Goal: Navigation & Orientation: Find specific page/section

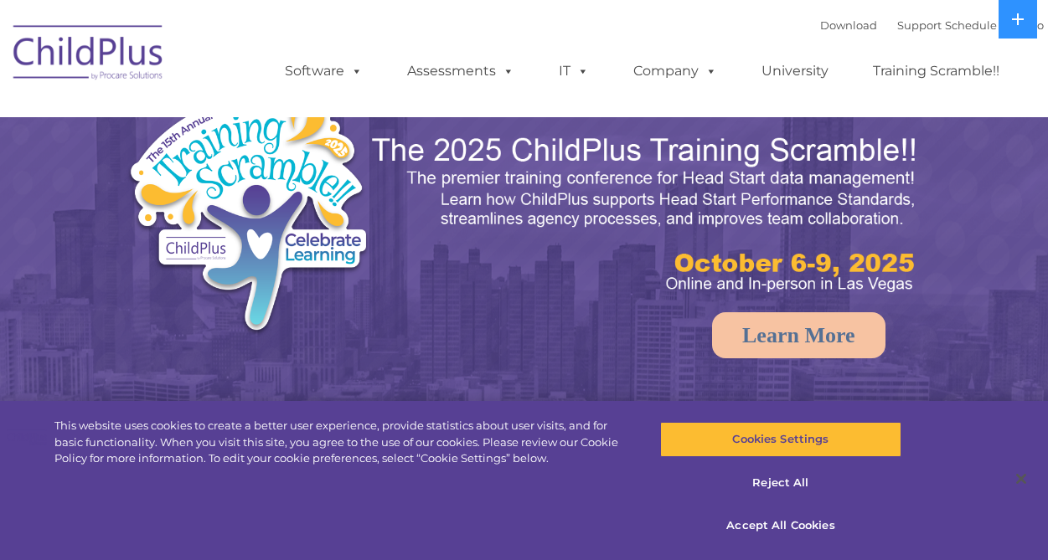
select select "MEDIUM"
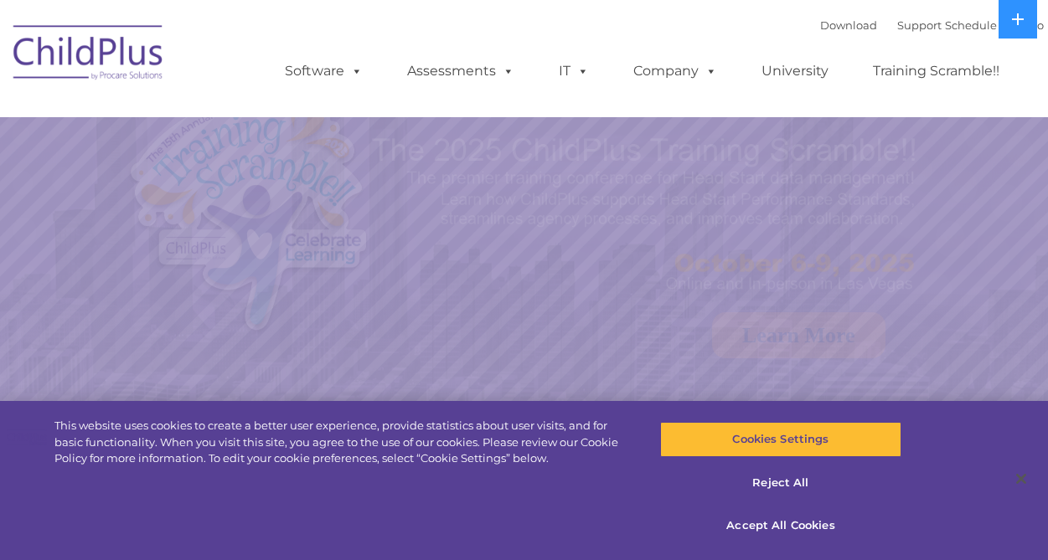
select select "MEDIUM"
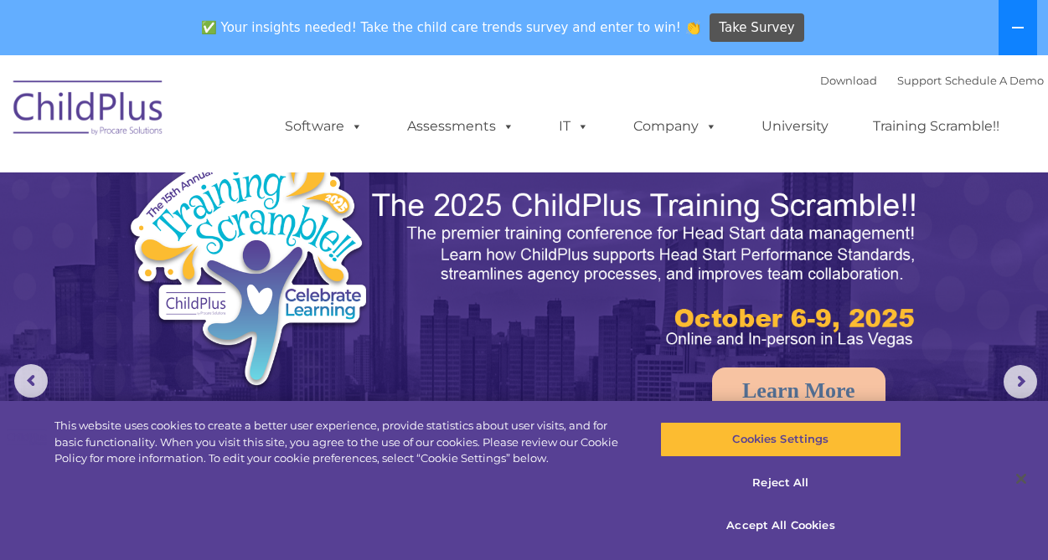
click at [1018, 26] on icon at bounding box center [1017, 27] width 13 height 13
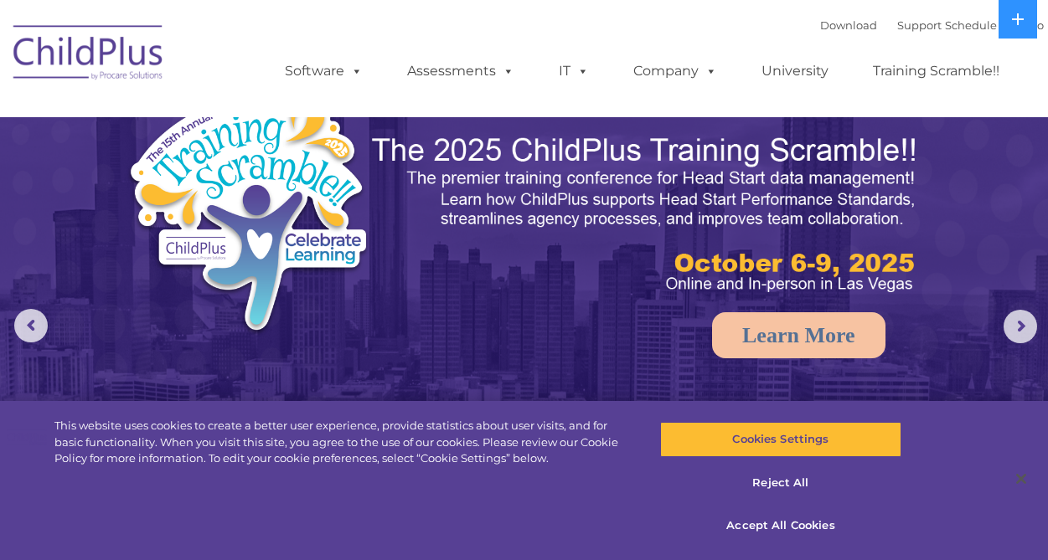
click at [119, 48] on img at bounding box center [89, 55] width 168 height 84
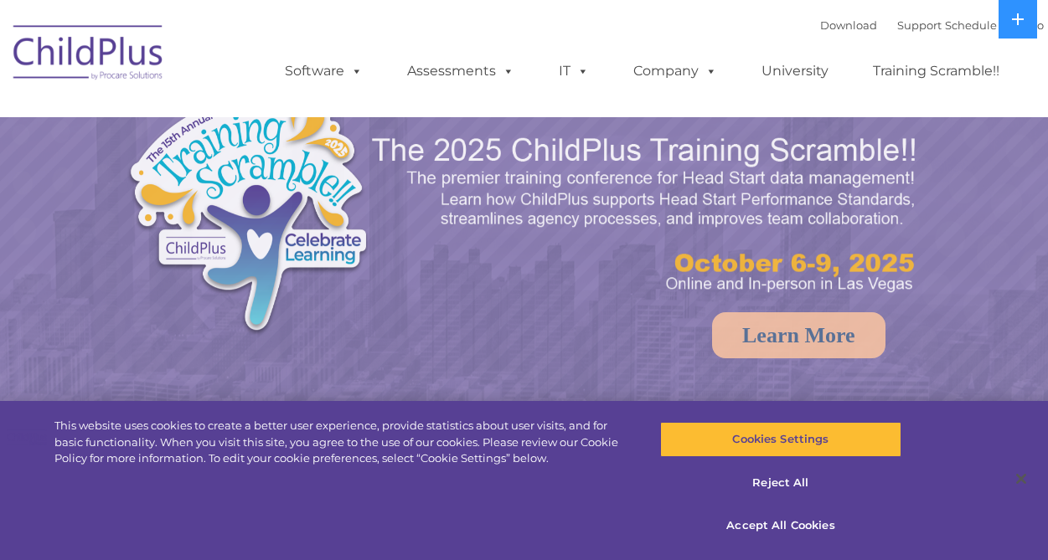
select select "MEDIUM"
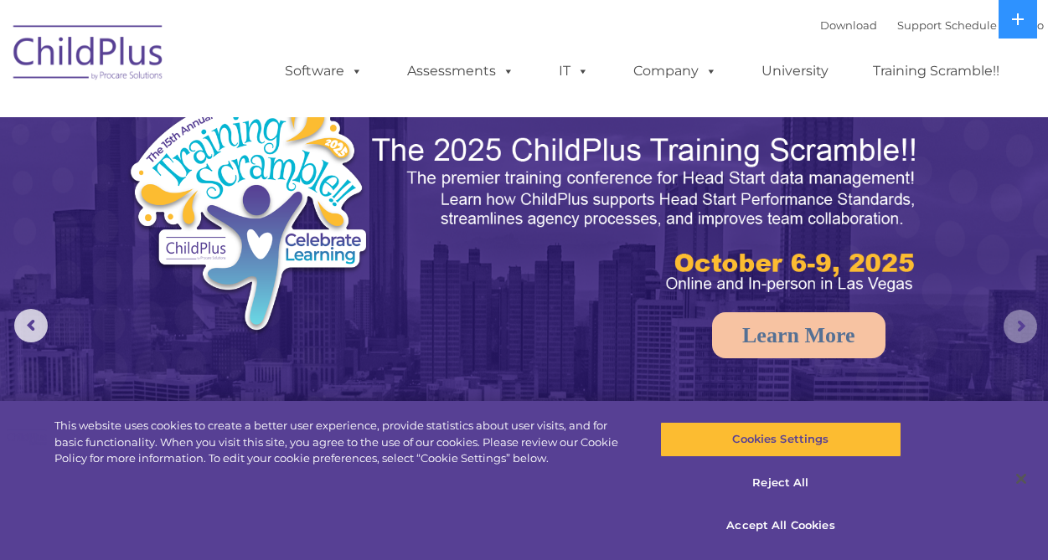
click at [1022, 328] on rs-arrow at bounding box center [1020, 327] width 34 height 34
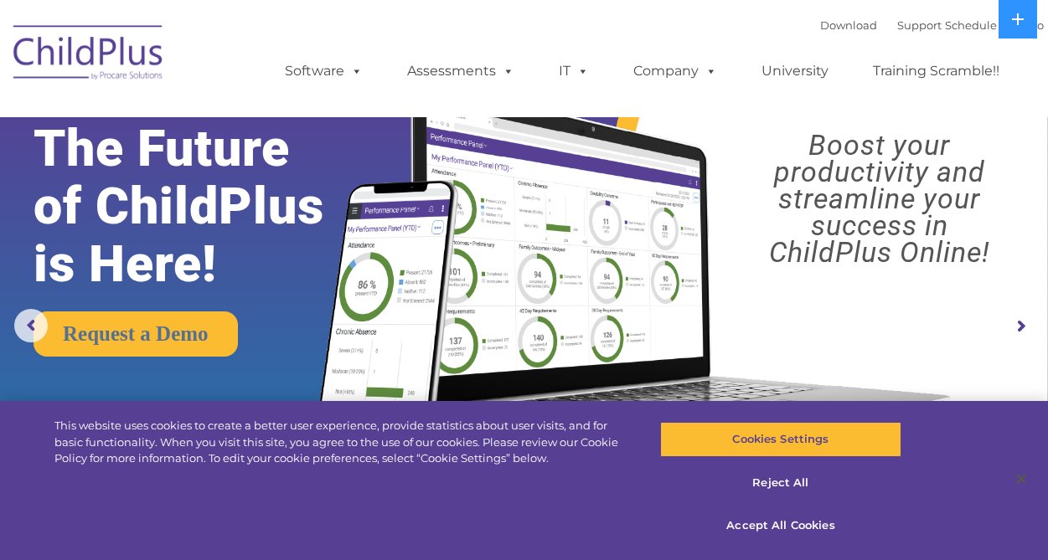
click at [1022, 328] on rs-arrow at bounding box center [1020, 327] width 34 height 34
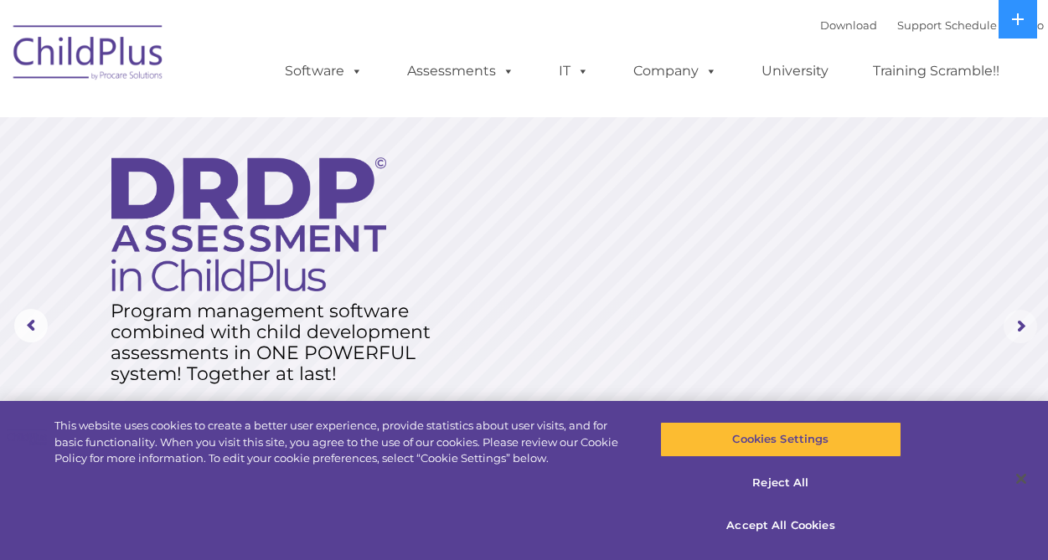
click at [1022, 328] on rs-arrow at bounding box center [1020, 327] width 34 height 34
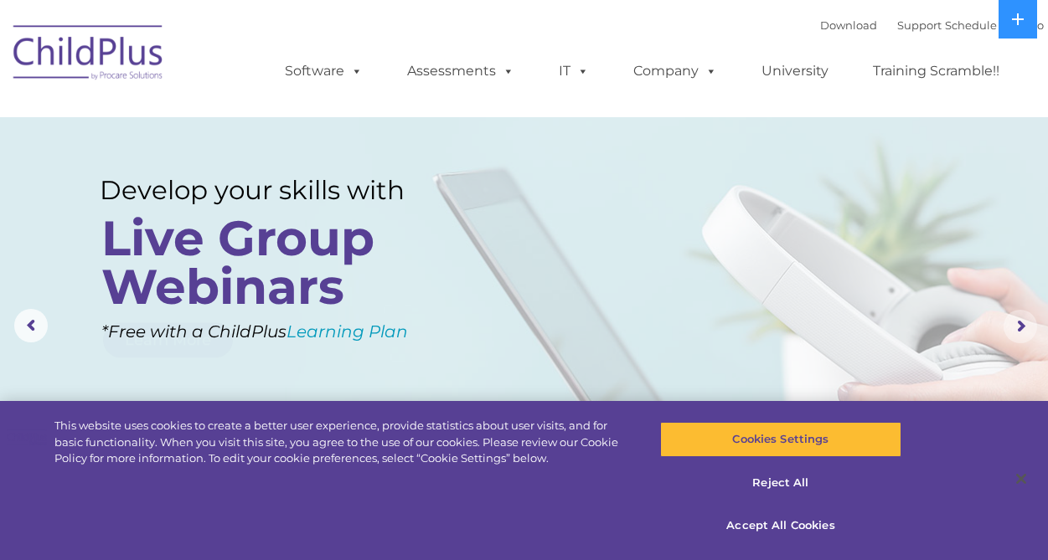
click at [1022, 328] on rs-arrow at bounding box center [1020, 327] width 34 height 34
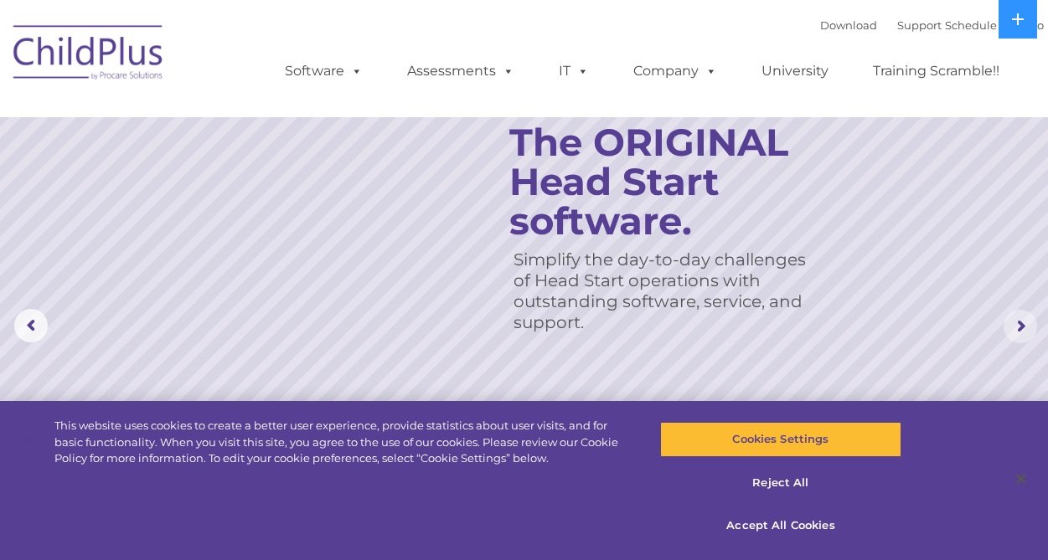
click at [1022, 328] on rs-arrow at bounding box center [1020, 327] width 34 height 34
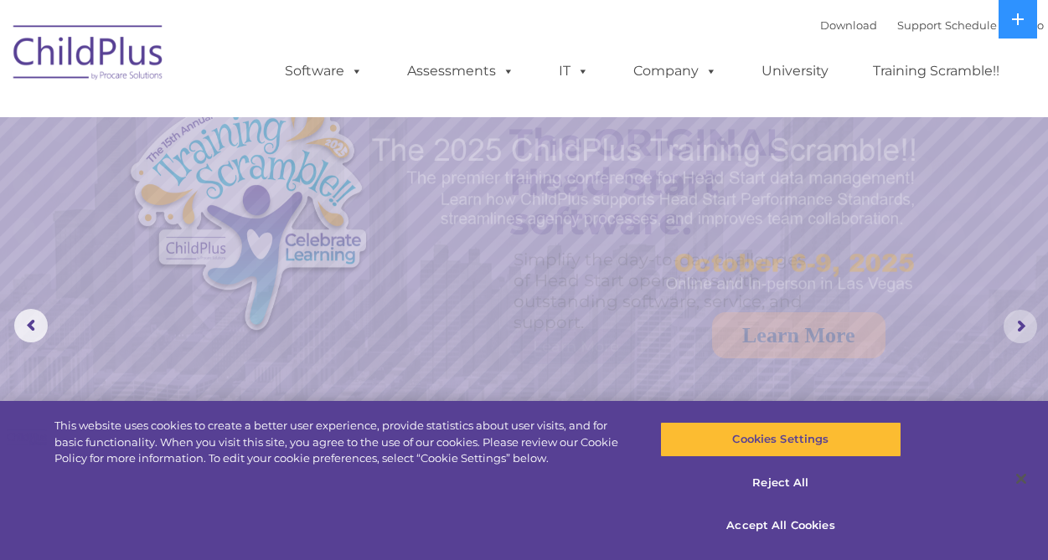
click at [1022, 328] on rs-arrow at bounding box center [1020, 327] width 34 height 34
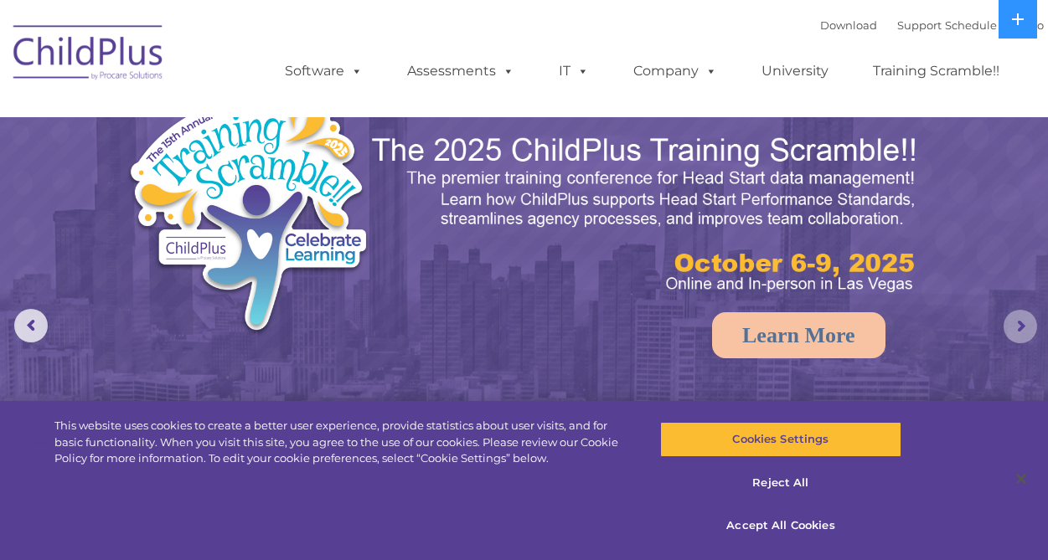
click at [1022, 328] on rs-arrow at bounding box center [1020, 327] width 34 height 34
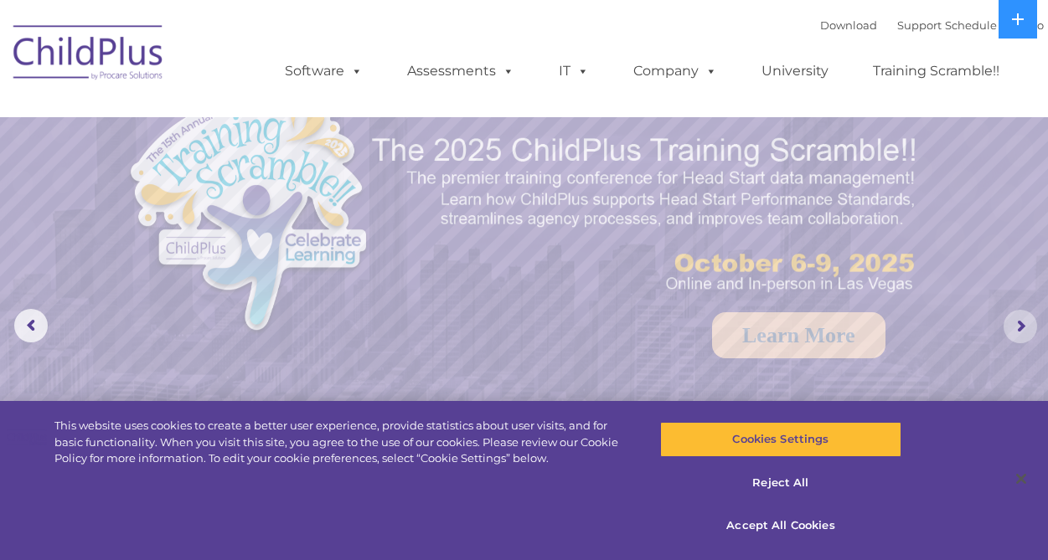
click at [1022, 328] on rs-arrow at bounding box center [1020, 327] width 34 height 34
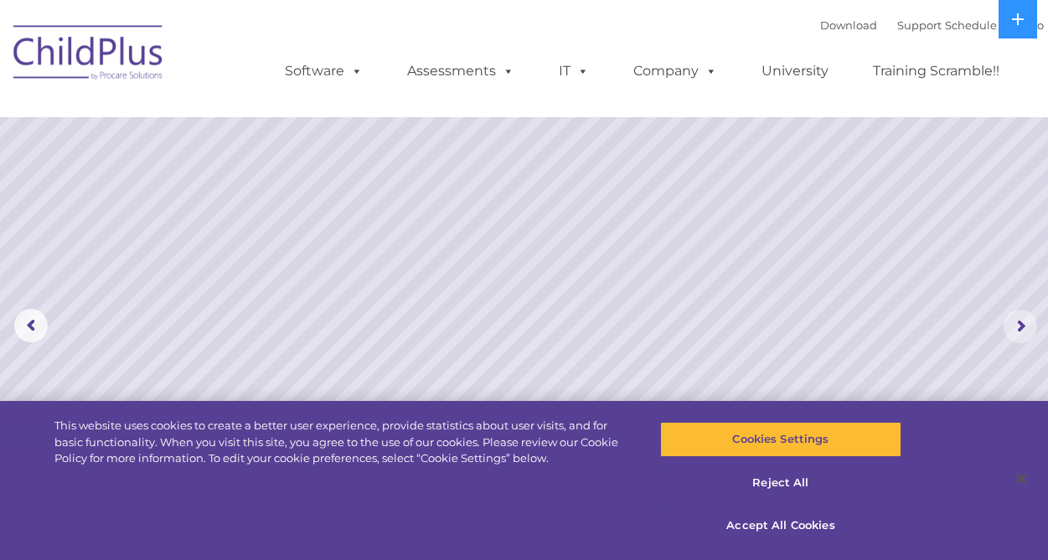
click at [1022, 328] on rs-arrow at bounding box center [1020, 327] width 34 height 34
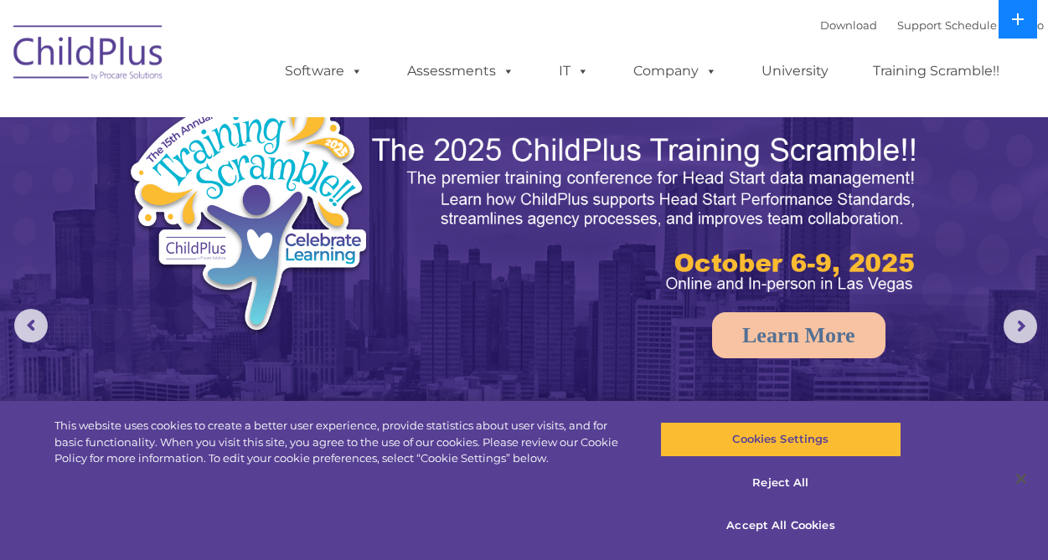
click at [1017, 19] on icon at bounding box center [1018, 19] width 12 height 12
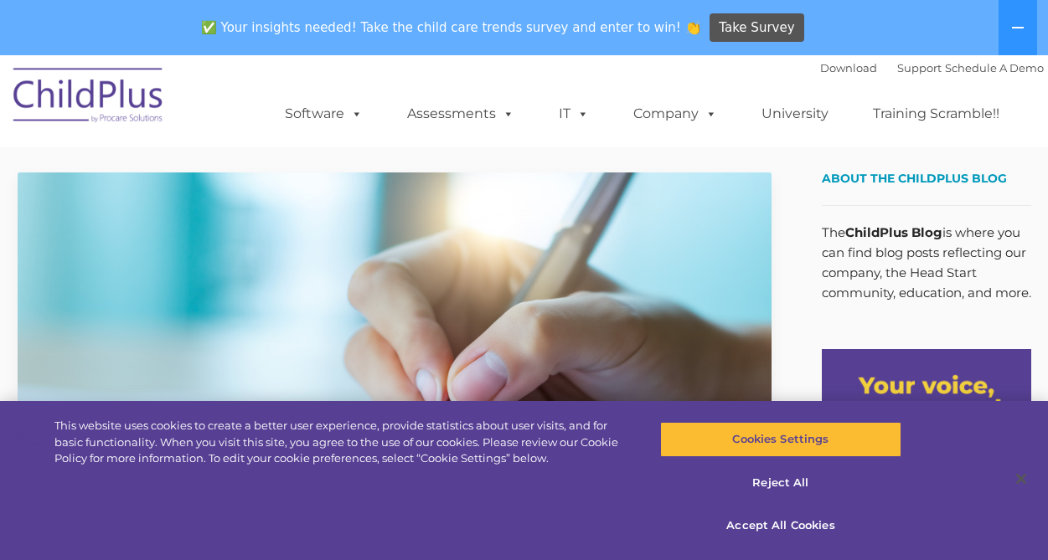
click at [97, 105] on img at bounding box center [89, 98] width 168 height 84
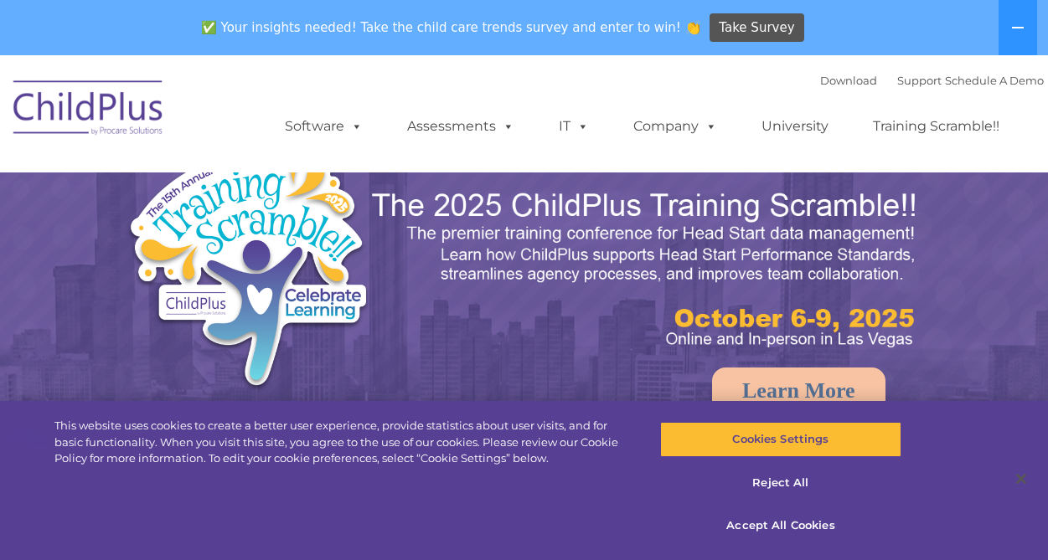
select select "MEDIUM"
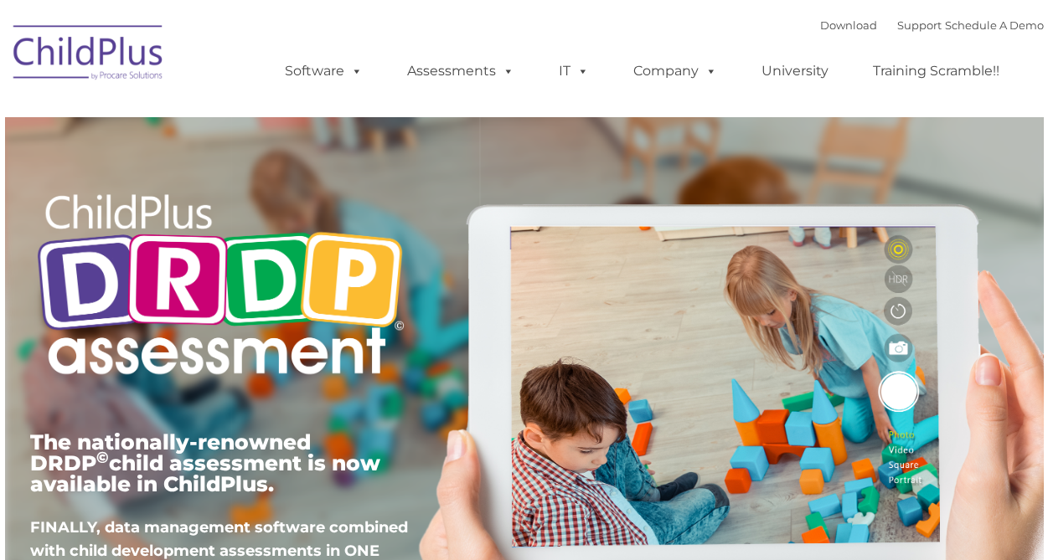
type input ""
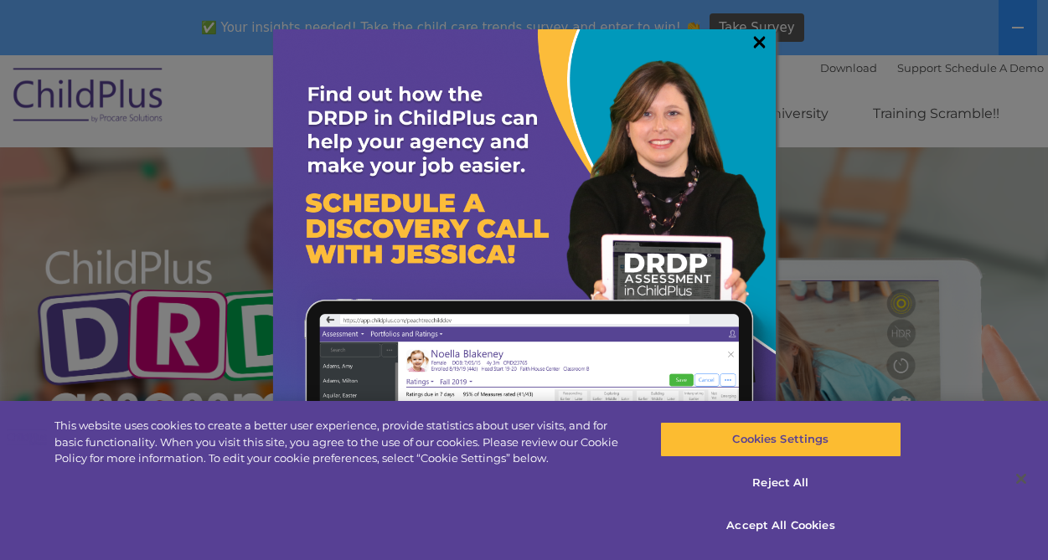
click at [759, 41] on link "×" at bounding box center [759, 42] width 19 height 17
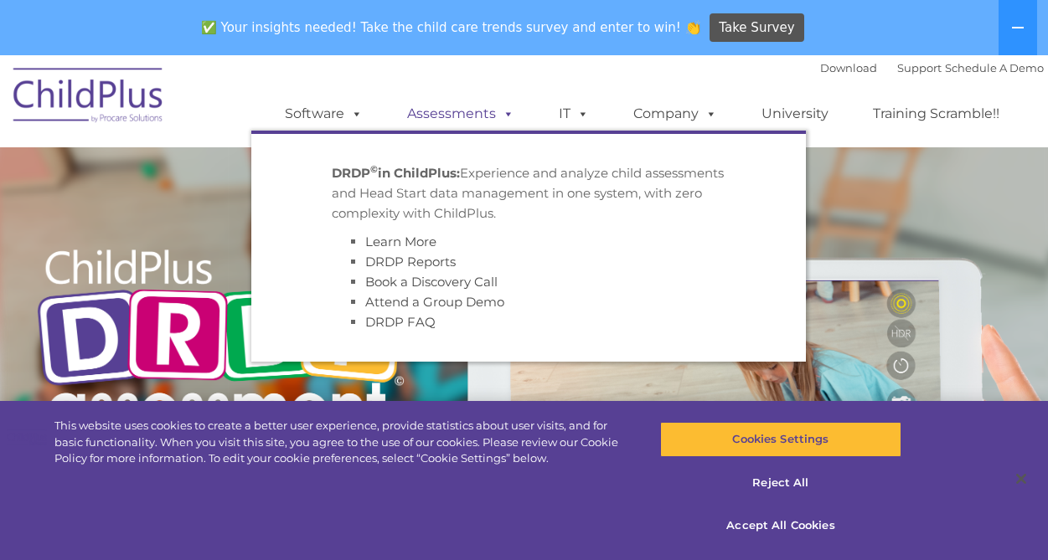
click at [508, 111] on span at bounding box center [505, 114] width 18 height 16
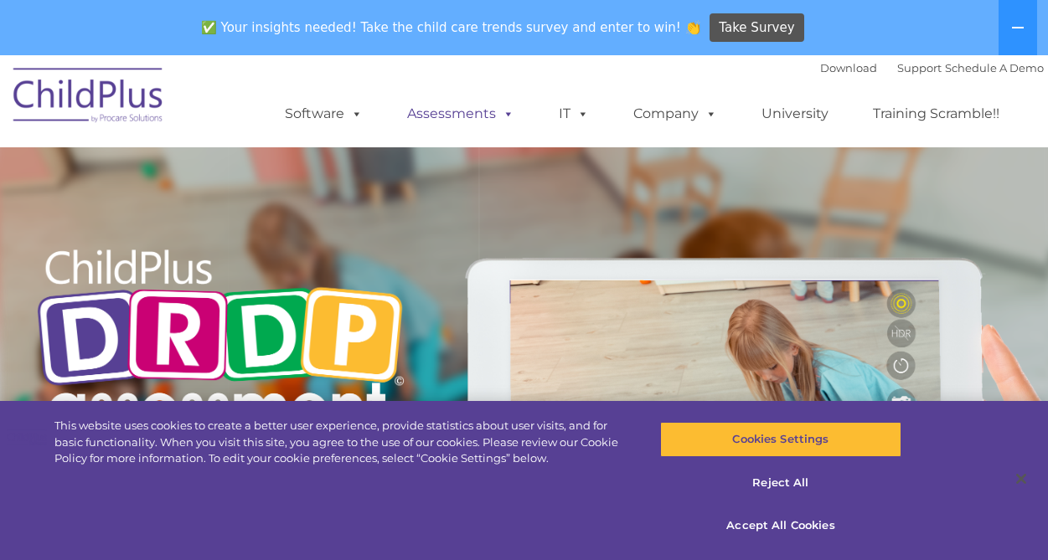
click at [508, 111] on span at bounding box center [505, 114] width 18 height 16
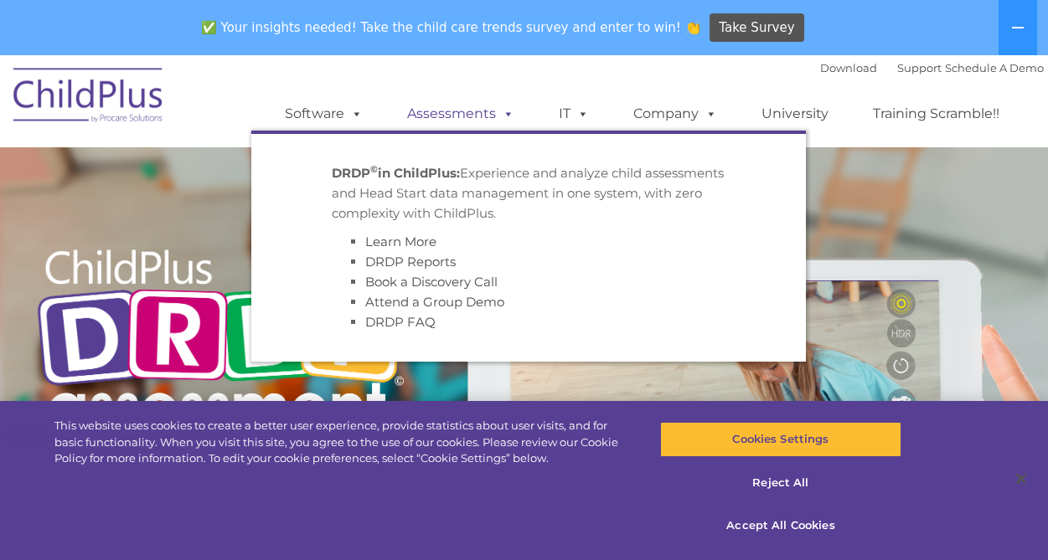
click at [508, 111] on span at bounding box center [505, 114] width 18 height 16
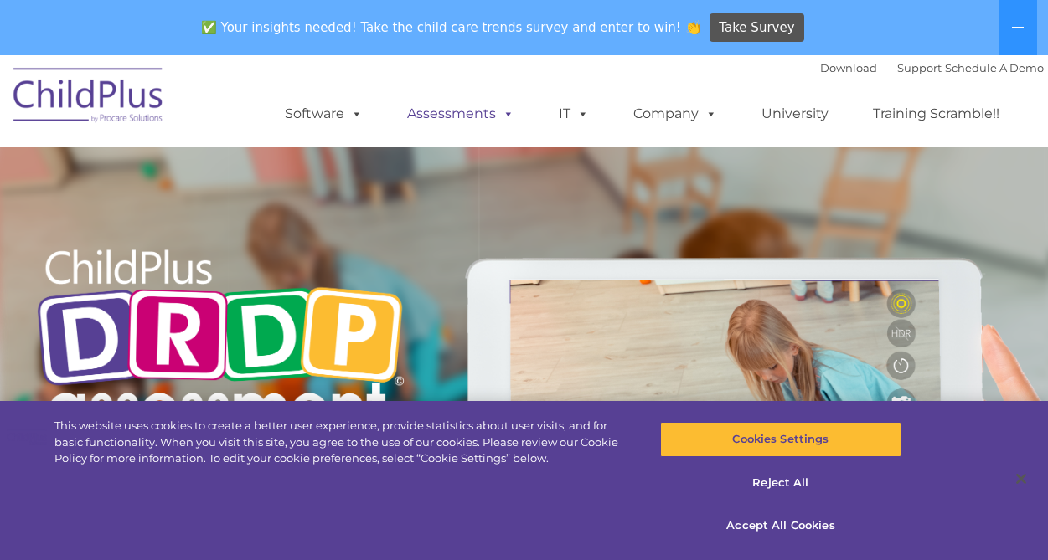
click at [508, 111] on span at bounding box center [505, 114] width 18 height 16
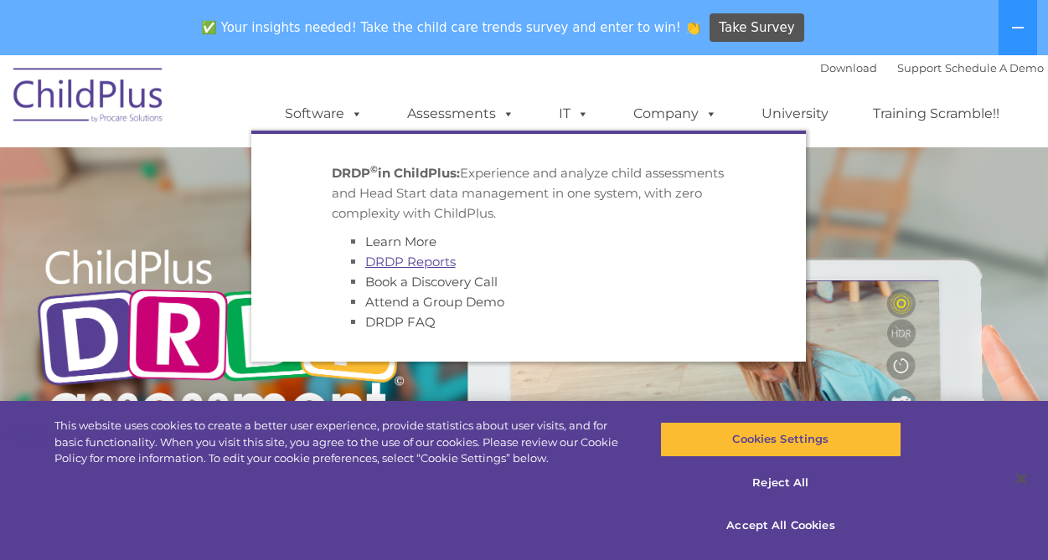
click at [395, 260] on link "DRDP Reports" at bounding box center [410, 262] width 90 height 16
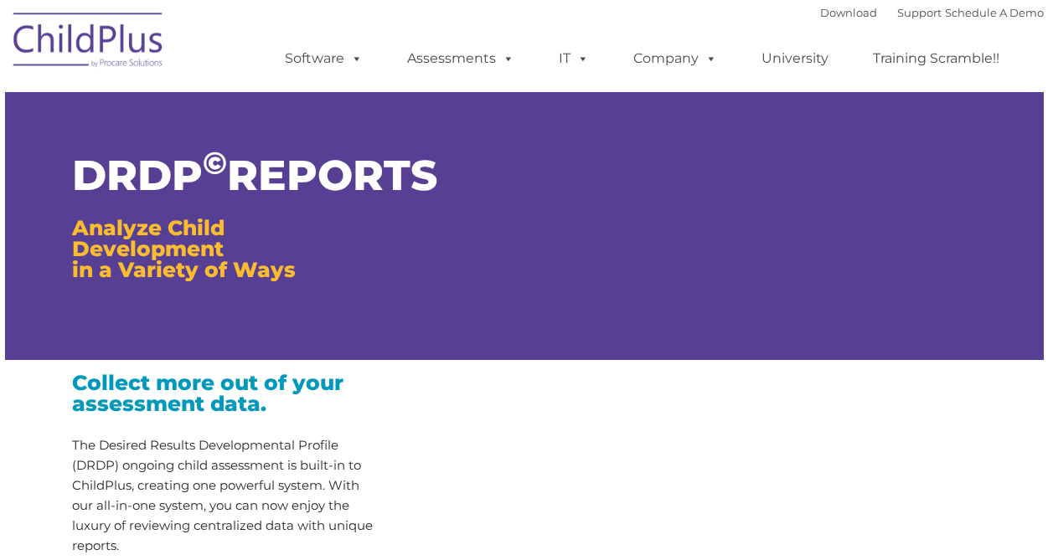
type input ""
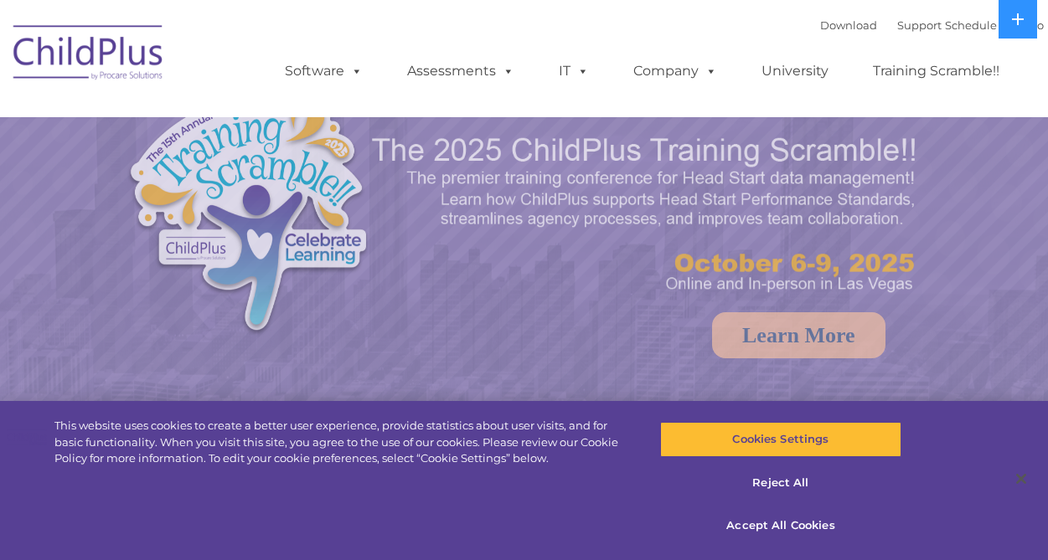
select select "MEDIUM"
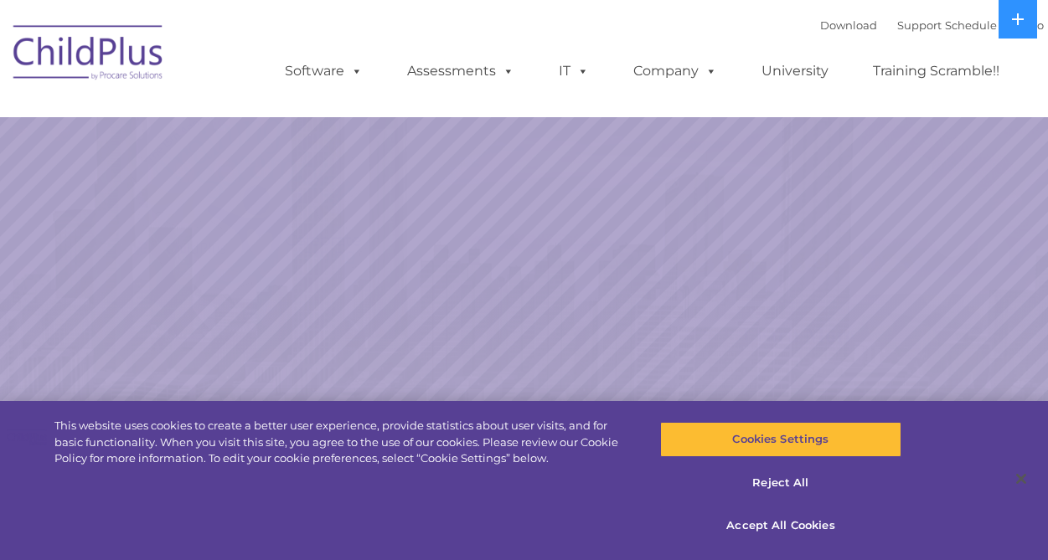
select select "MEDIUM"
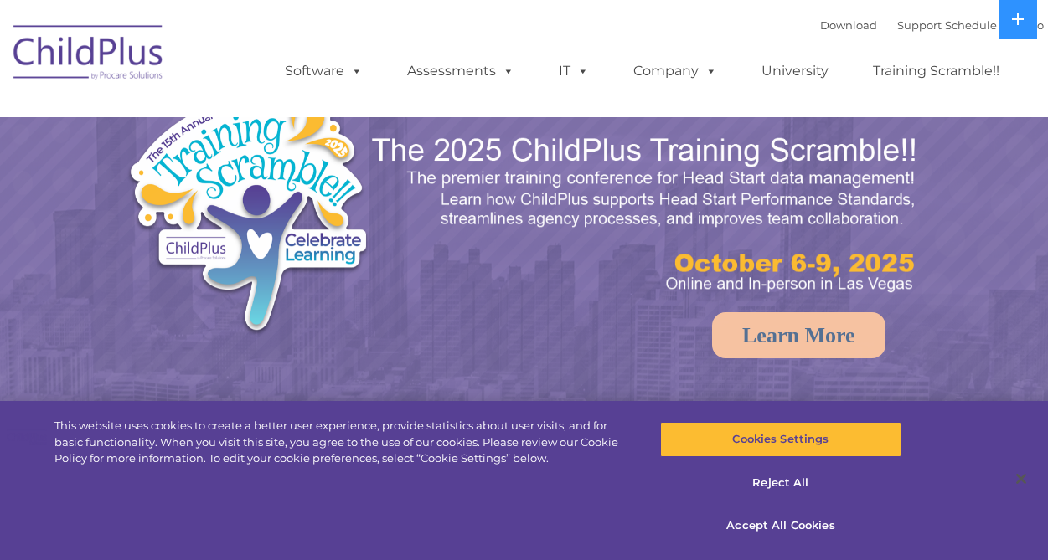
select select "MEDIUM"
